Goal: Task Accomplishment & Management: Use online tool/utility

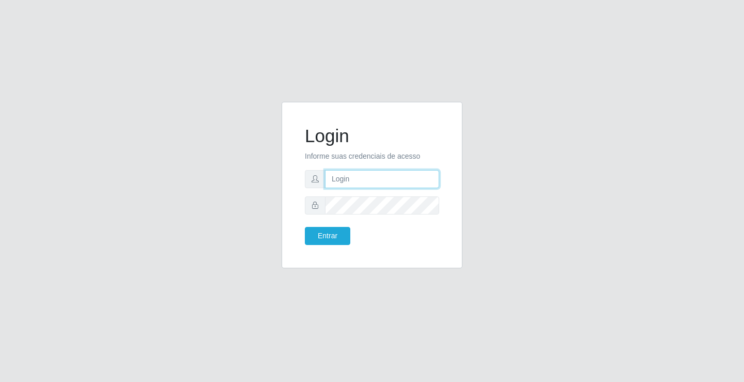
click at [352, 175] on input "text" at bounding box center [382, 179] width 114 height 18
type input "aislan@ideal"
click at [305, 227] on button "Entrar" at bounding box center [327, 236] width 45 height 18
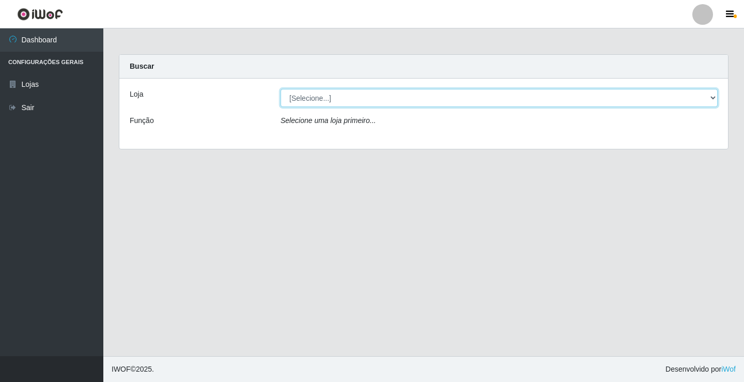
click at [360, 99] on select "[Selecione...] Ideal - Conceição" at bounding box center [499, 98] width 437 height 18
select select "231"
click at [281, 89] on select "[Selecione...] Ideal - Conceição" at bounding box center [499, 98] width 437 height 18
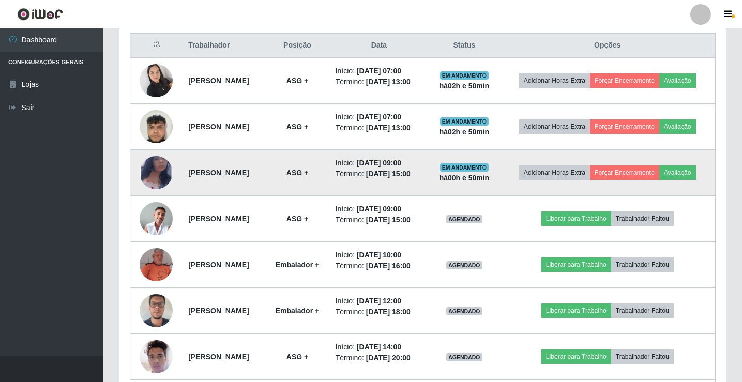
scroll to position [413, 0]
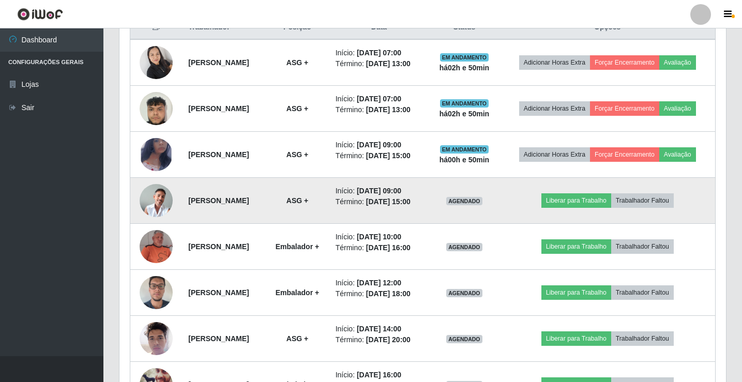
click at [147, 217] on img at bounding box center [156, 200] width 33 height 33
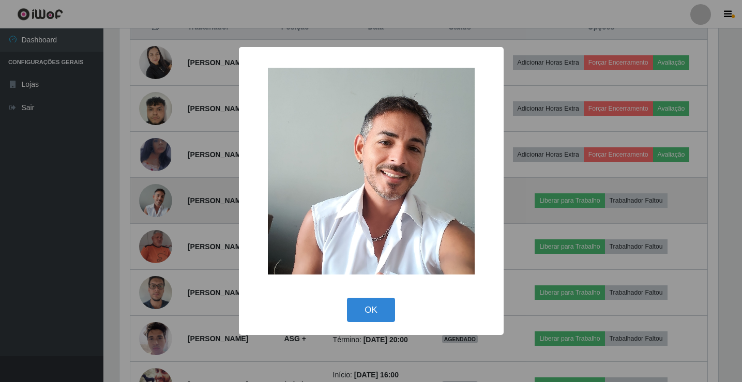
scroll to position [214, 601]
click at [147, 228] on div "× OK Cancel" at bounding box center [372, 191] width 744 height 382
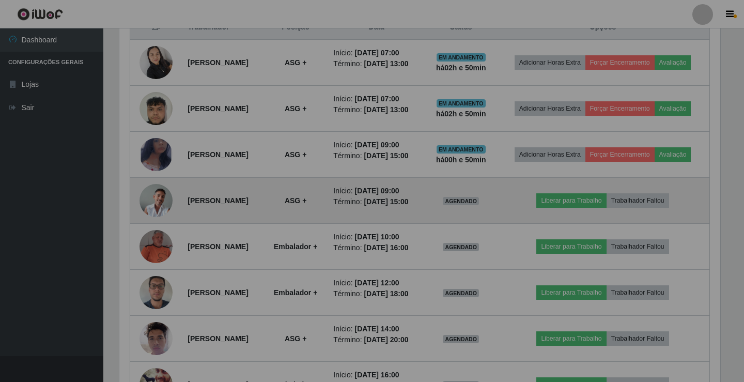
scroll to position [214, 606]
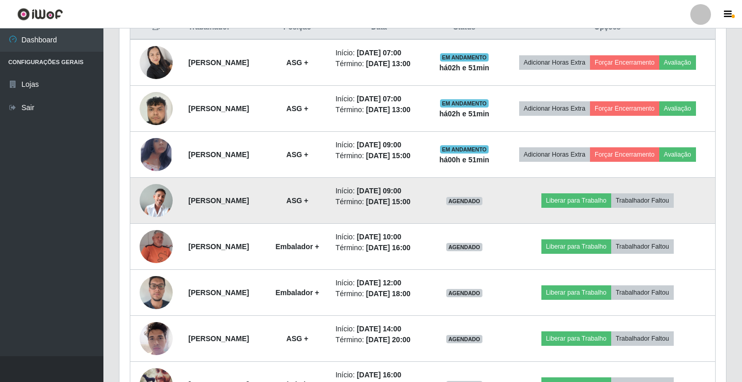
click at [153, 217] on img at bounding box center [156, 200] width 33 height 33
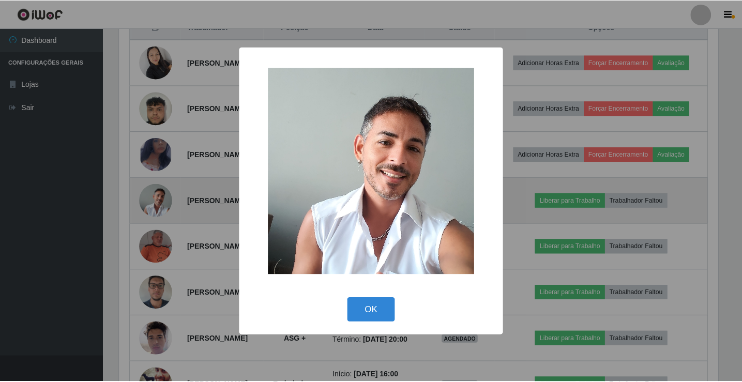
scroll to position [214, 601]
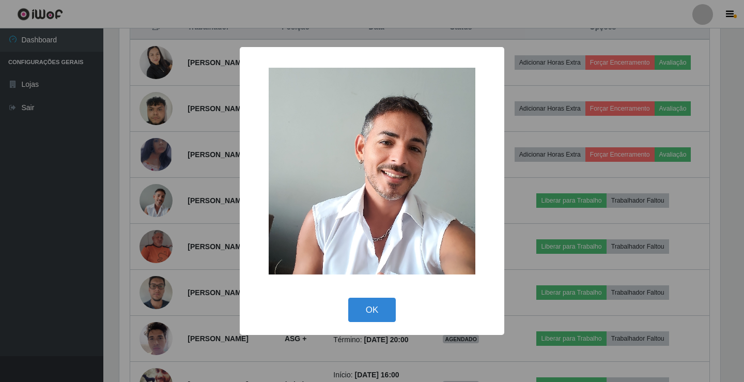
click at [155, 232] on div "× OK Cancel" at bounding box center [372, 191] width 744 height 382
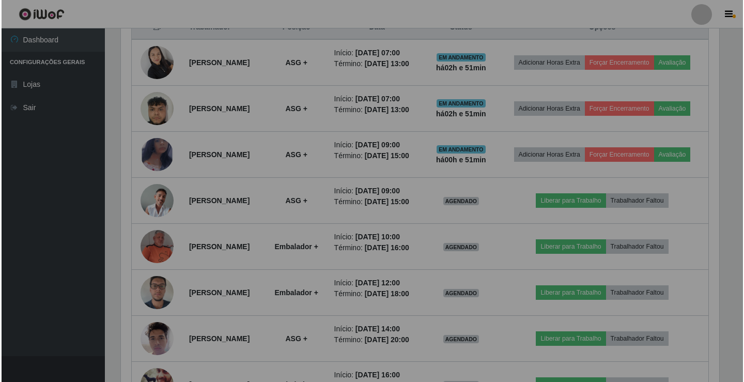
scroll to position [214, 606]
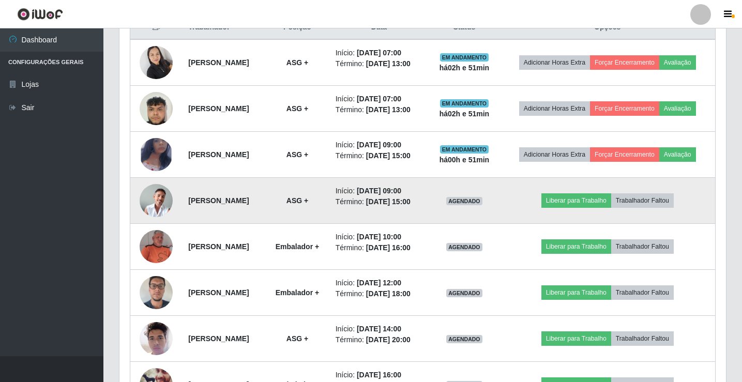
click at [152, 217] on img at bounding box center [156, 200] width 33 height 33
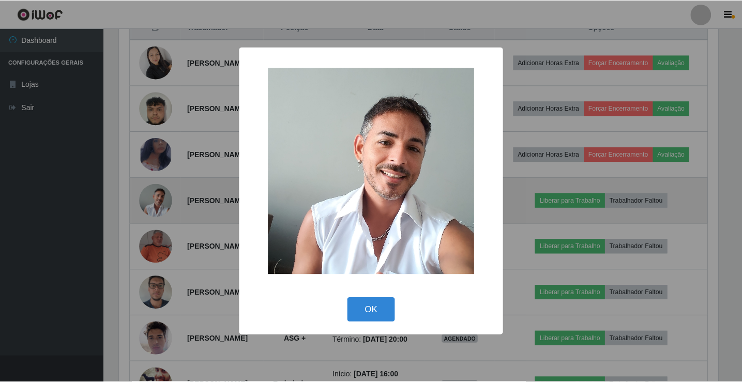
scroll to position [214, 601]
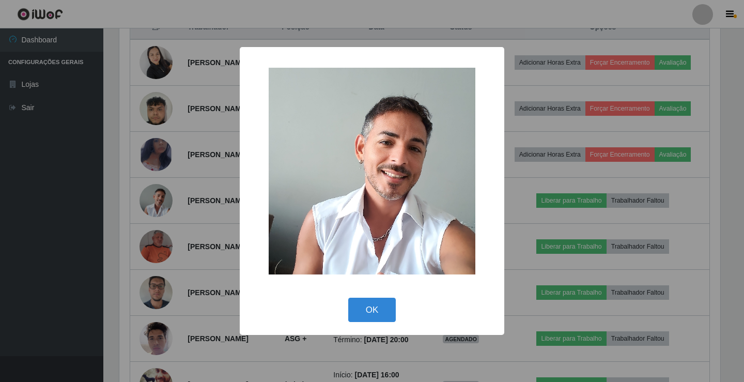
click at [375, 209] on img at bounding box center [372, 171] width 207 height 207
click at [560, 189] on div "× OK Cancel" at bounding box center [372, 191] width 744 height 382
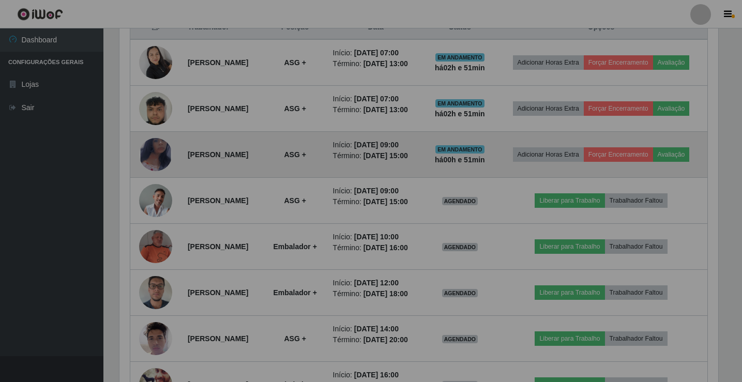
scroll to position [214, 606]
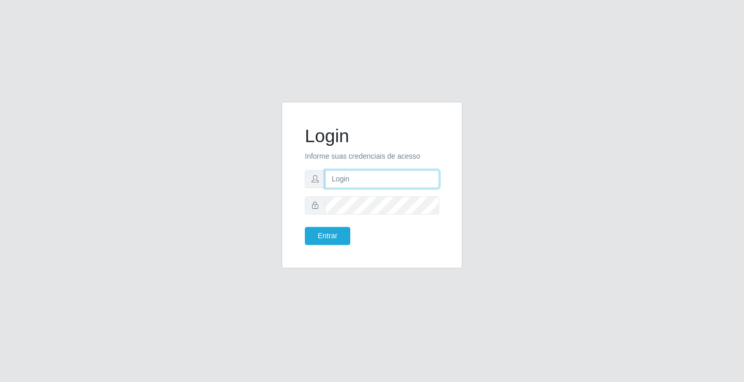
click at [343, 180] on input "text" at bounding box center [382, 179] width 114 height 18
type input "[PERSON_NAME]"
click at [305, 227] on button "Entrar" at bounding box center [327, 236] width 45 height 18
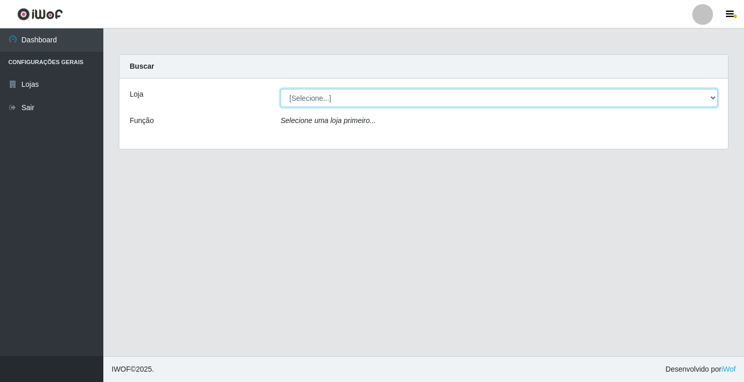
click at [360, 103] on select "[Selecione...] Ideal - Conceição" at bounding box center [499, 98] width 437 height 18
select select "231"
click at [281, 89] on select "[Selecione...] Ideal - Conceição" at bounding box center [499, 98] width 437 height 18
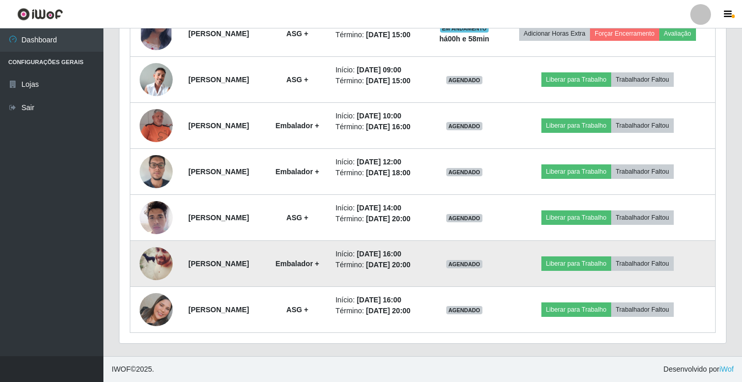
scroll to position [604, 0]
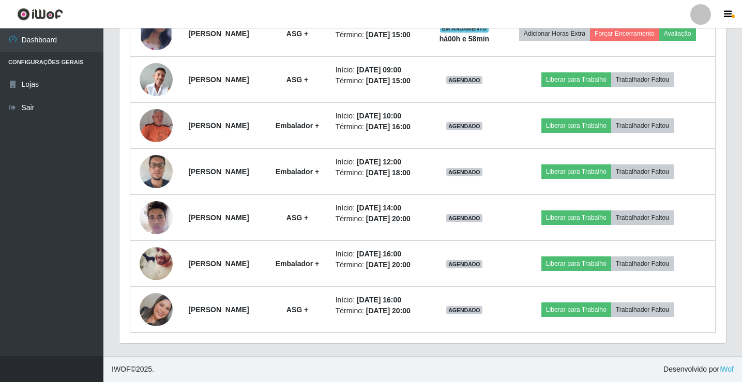
drag, startPoint x: 697, startPoint y: 16, endPoint x: 693, endPoint y: 22, distance: 7.5
click at [698, 16] on div at bounding box center [700, 14] width 21 height 21
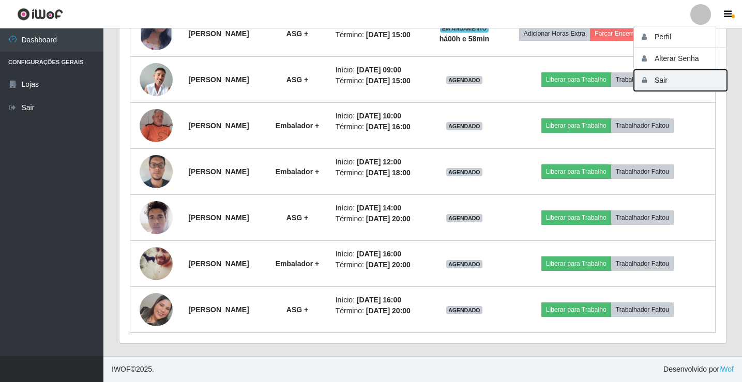
click at [690, 85] on button "Sair" at bounding box center [680, 80] width 93 height 21
